Goal: Check status: Check status

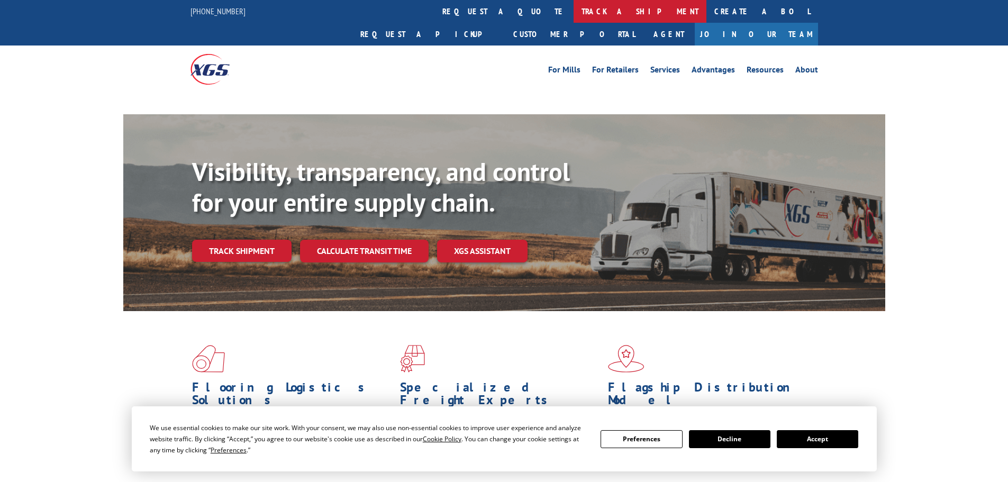
click at [574, 12] on link "track a shipment" at bounding box center [640, 11] width 133 height 23
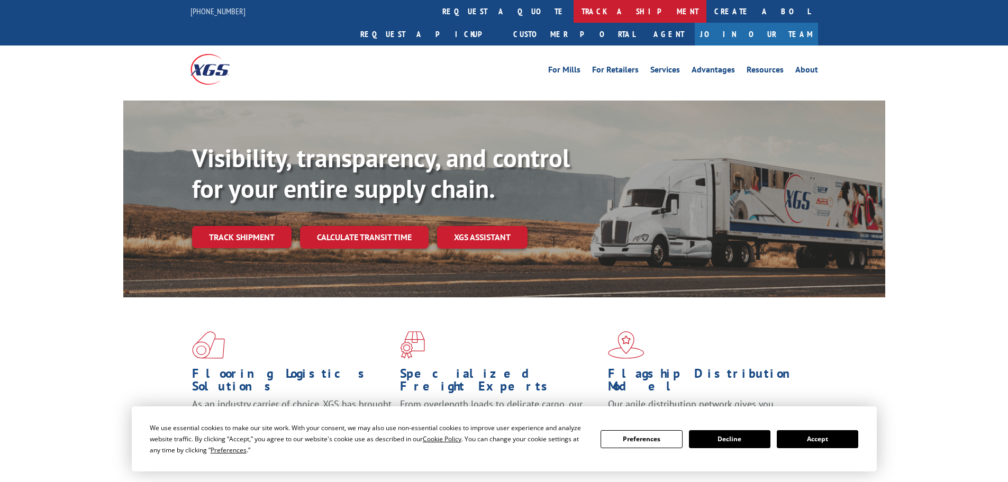
click at [574, 14] on link "track a shipment" at bounding box center [640, 11] width 133 height 23
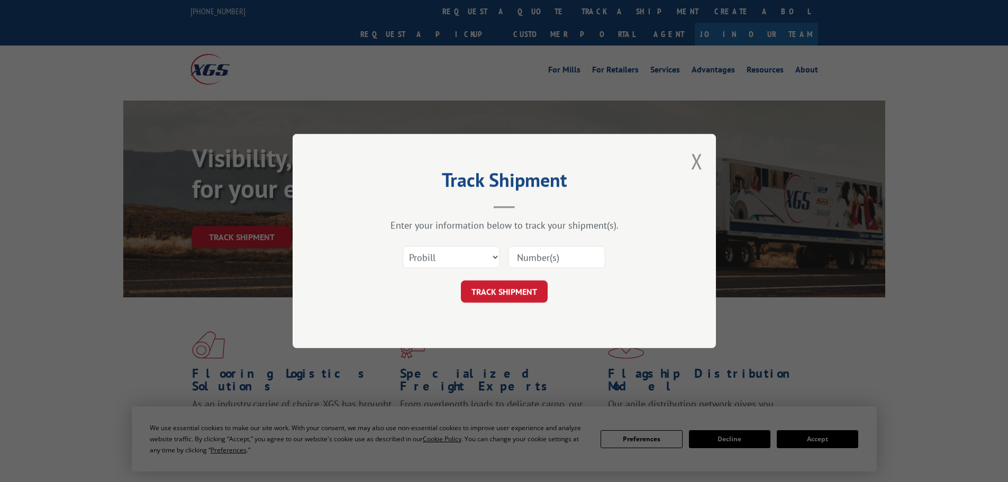
click at [526, 254] on input at bounding box center [556, 257] width 97 height 22
paste input "16998893"
type input "16998893"
click at [503, 295] on button "TRACK SHIPMENT" at bounding box center [504, 292] width 87 height 22
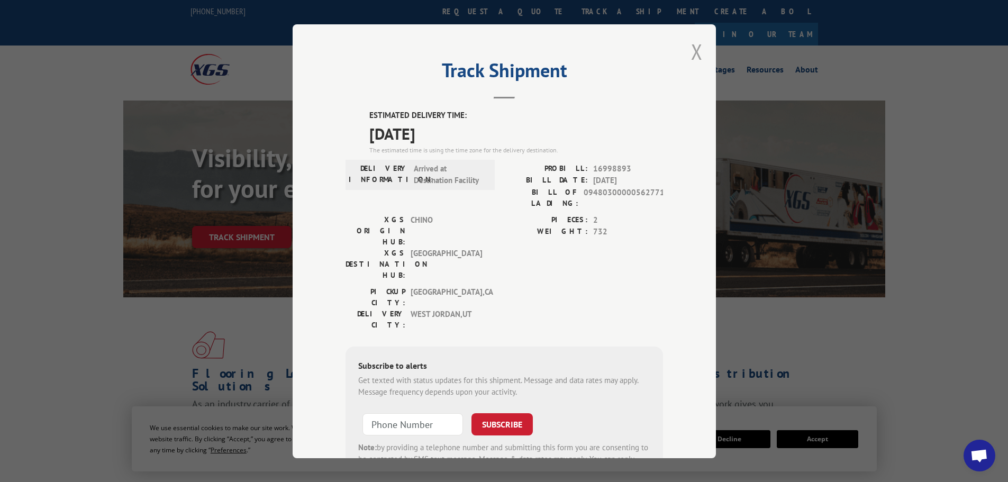
click at [691, 56] on button "Close modal" at bounding box center [697, 52] width 12 height 28
